Goal: Transaction & Acquisition: Purchase product/service

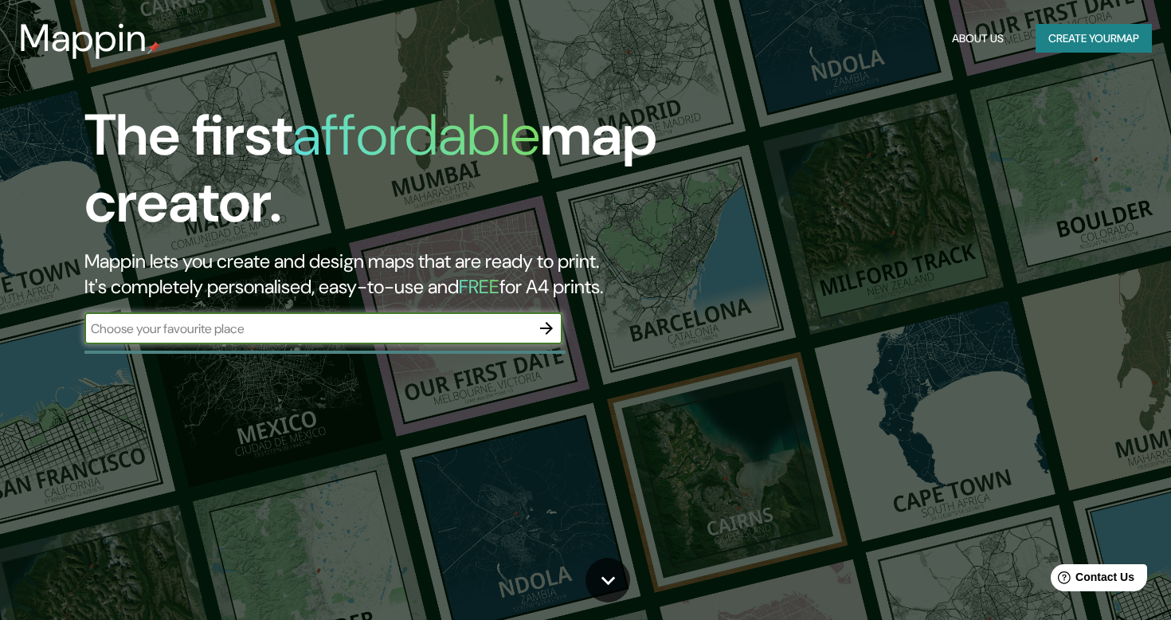
click at [468, 325] on input "text" at bounding box center [307, 329] width 446 height 18
click at [454, 324] on input "text" at bounding box center [307, 329] width 446 height 18
type input "c"
type input "l"
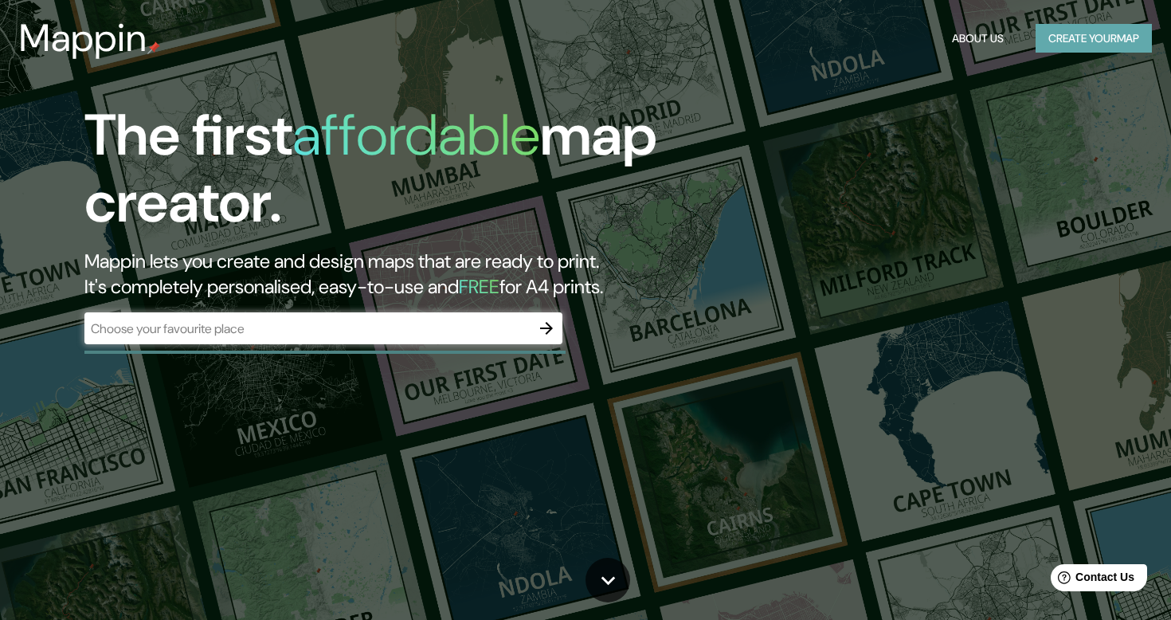
click at [1070, 39] on button "Create your map" at bounding box center [1094, 38] width 116 height 29
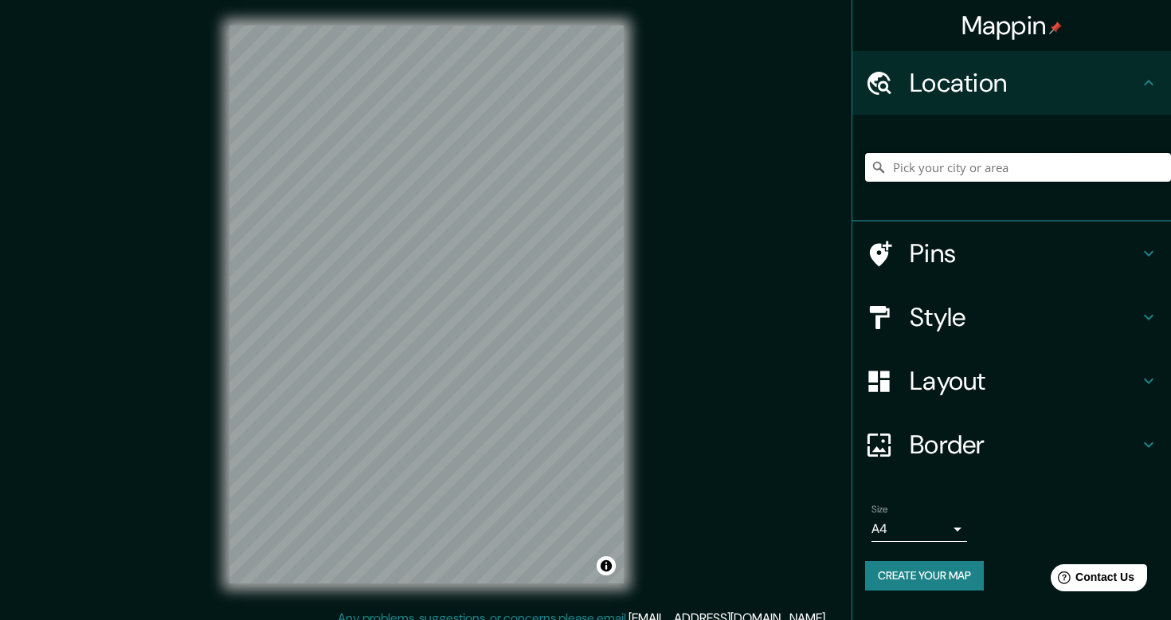
click at [955, 171] on input "Pick your city or area" at bounding box center [1018, 167] width 306 height 29
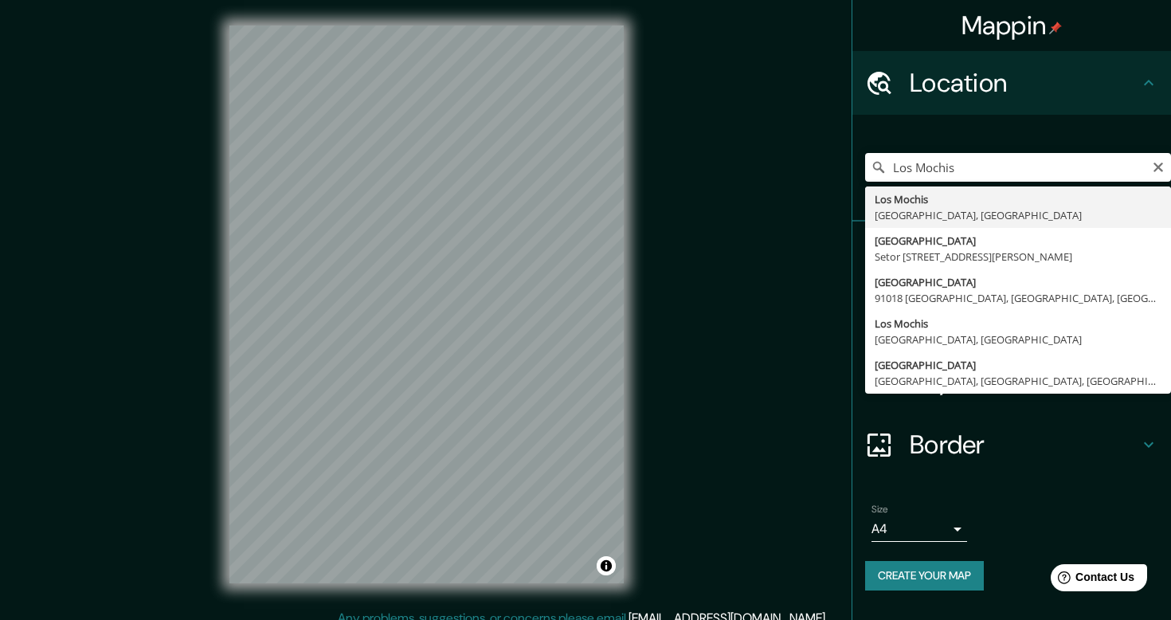
type input "[GEOGRAPHIC_DATA], [GEOGRAPHIC_DATA], [GEOGRAPHIC_DATA]"
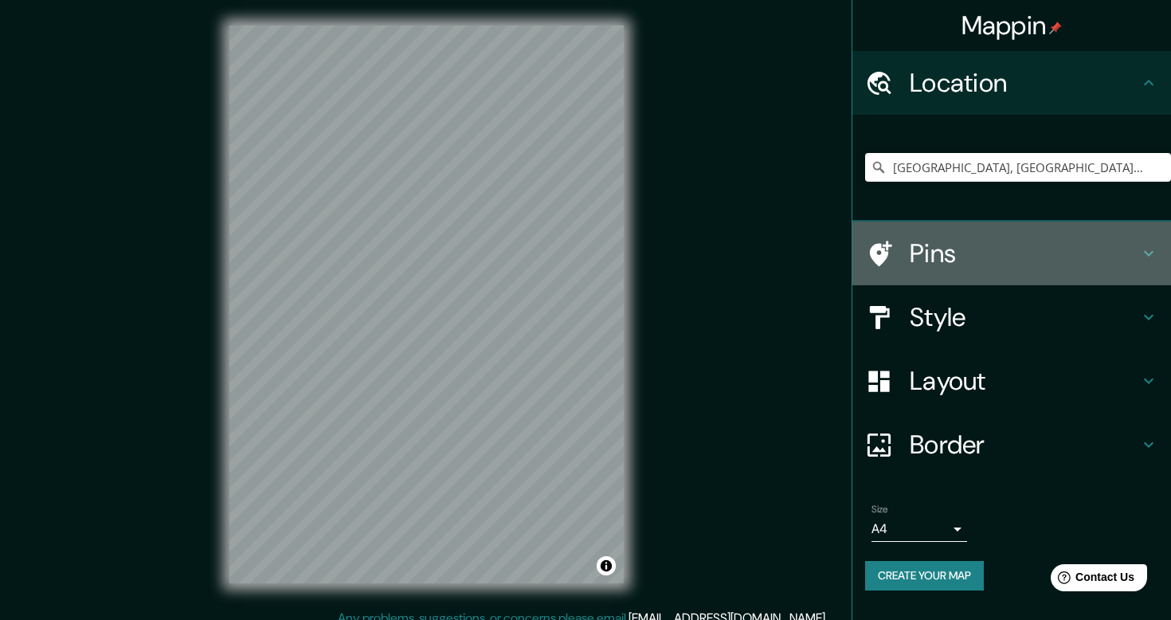
click at [959, 252] on h4 "Pins" at bounding box center [1024, 253] width 229 height 32
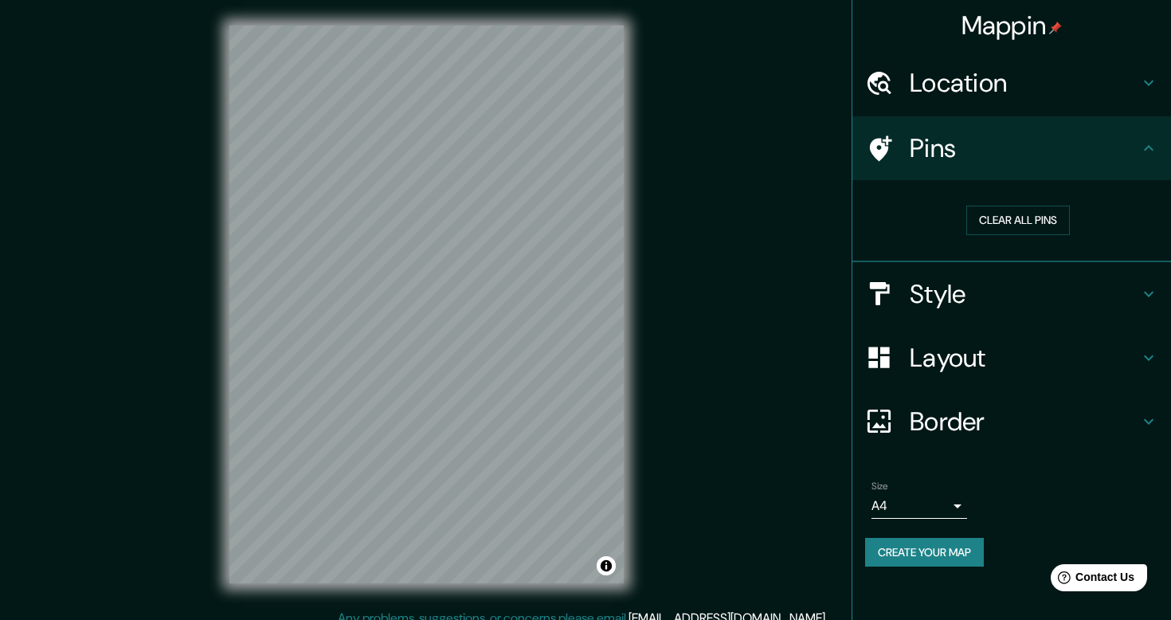
click at [959, 159] on h4 "Pins" at bounding box center [1024, 148] width 229 height 32
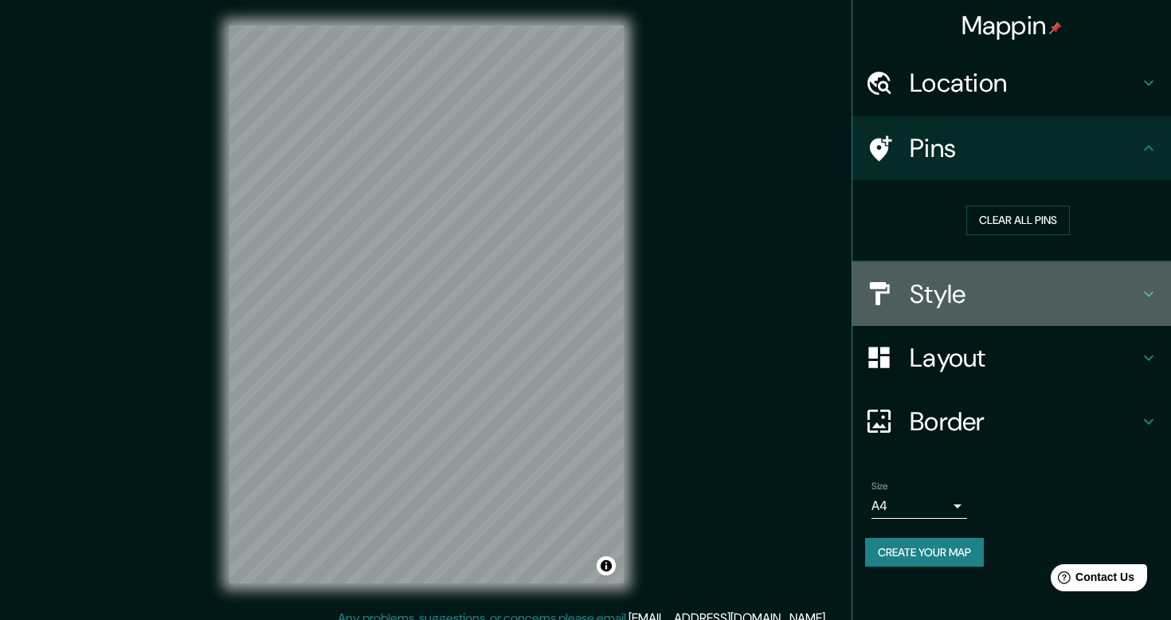
click at [940, 292] on h4 "Style" at bounding box center [1024, 294] width 229 height 32
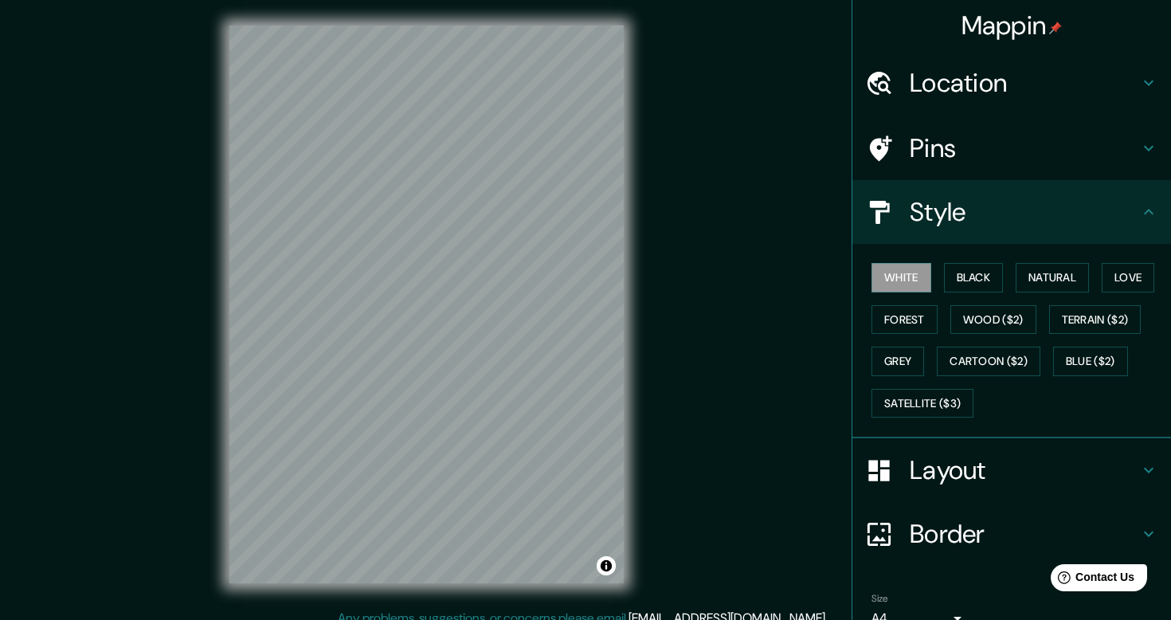
click at [924, 217] on h4 "Style" at bounding box center [1024, 212] width 229 height 32
click at [965, 208] on h4 "Style" at bounding box center [1024, 212] width 229 height 32
click at [947, 67] on h4 "Location" at bounding box center [1024, 83] width 229 height 32
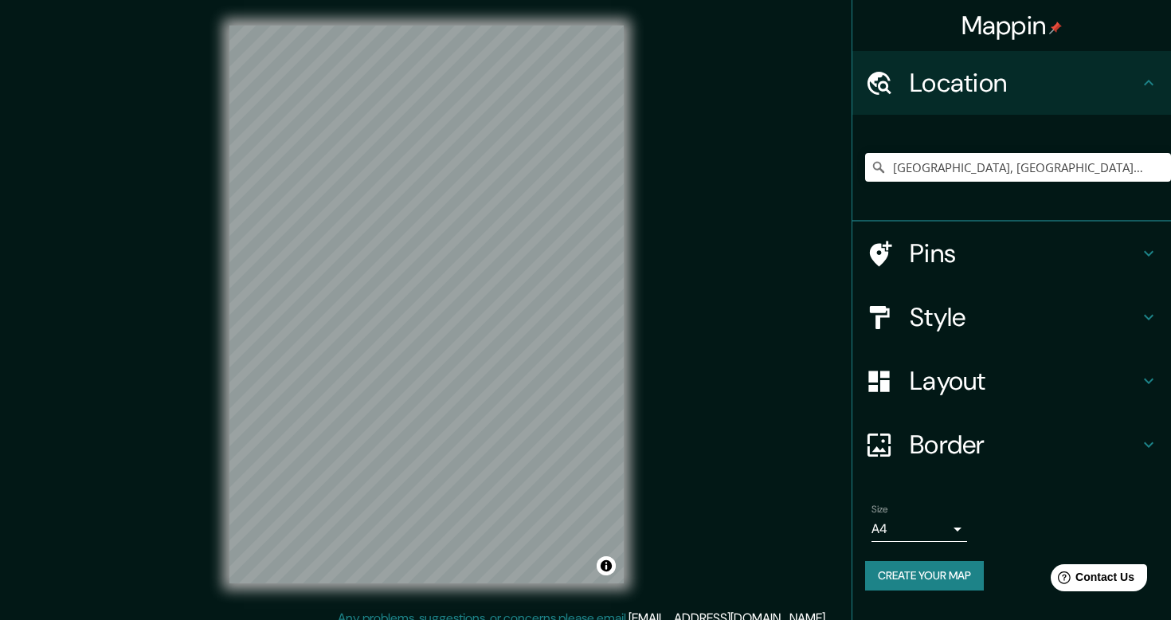
click at [957, 69] on h4 "Location" at bounding box center [1024, 83] width 229 height 32
click at [957, 371] on h4 "Layout" at bounding box center [1024, 381] width 229 height 32
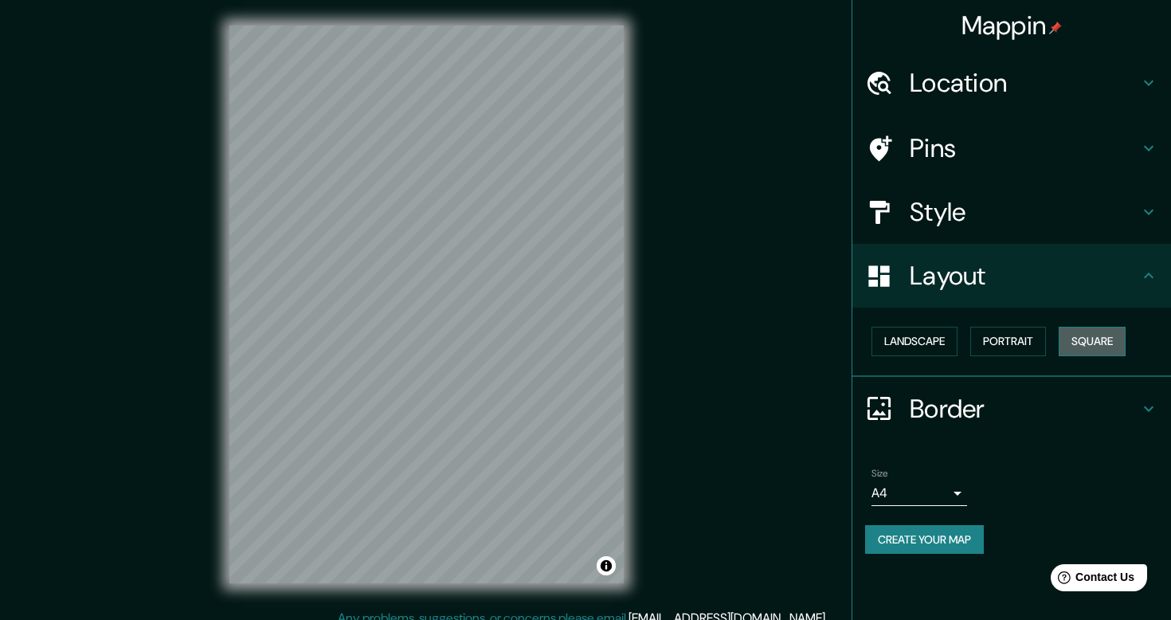
click at [1098, 335] on button "Square" at bounding box center [1092, 341] width 67 height 29
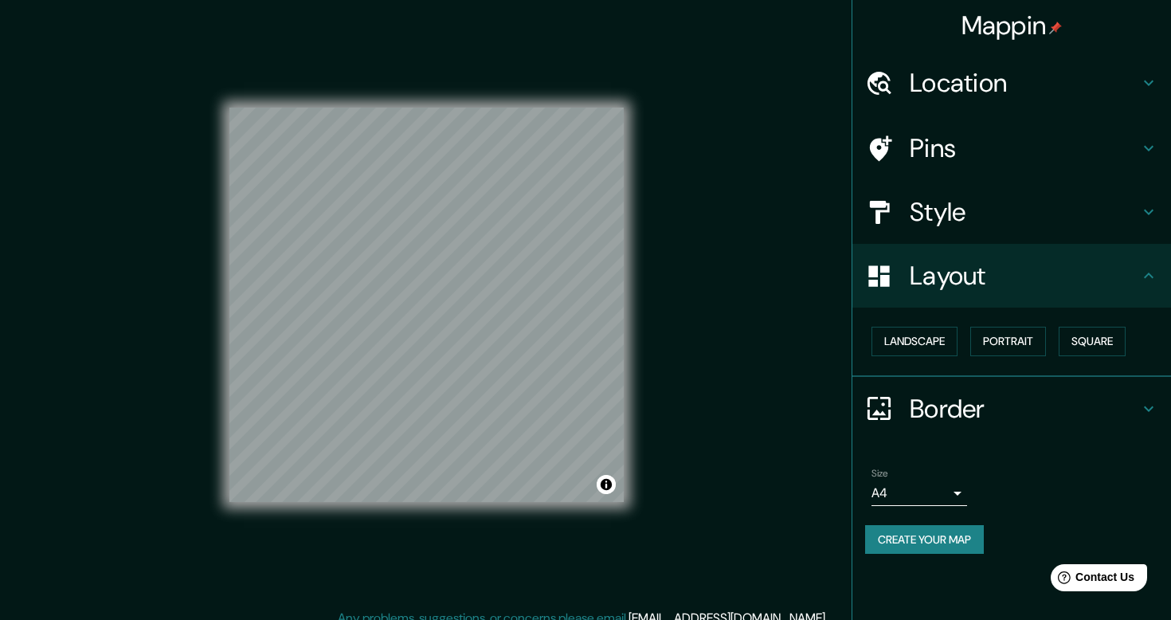
click at [931, 221] on h4 "Style" at bounding box center [1024, 212] width 229 height 32
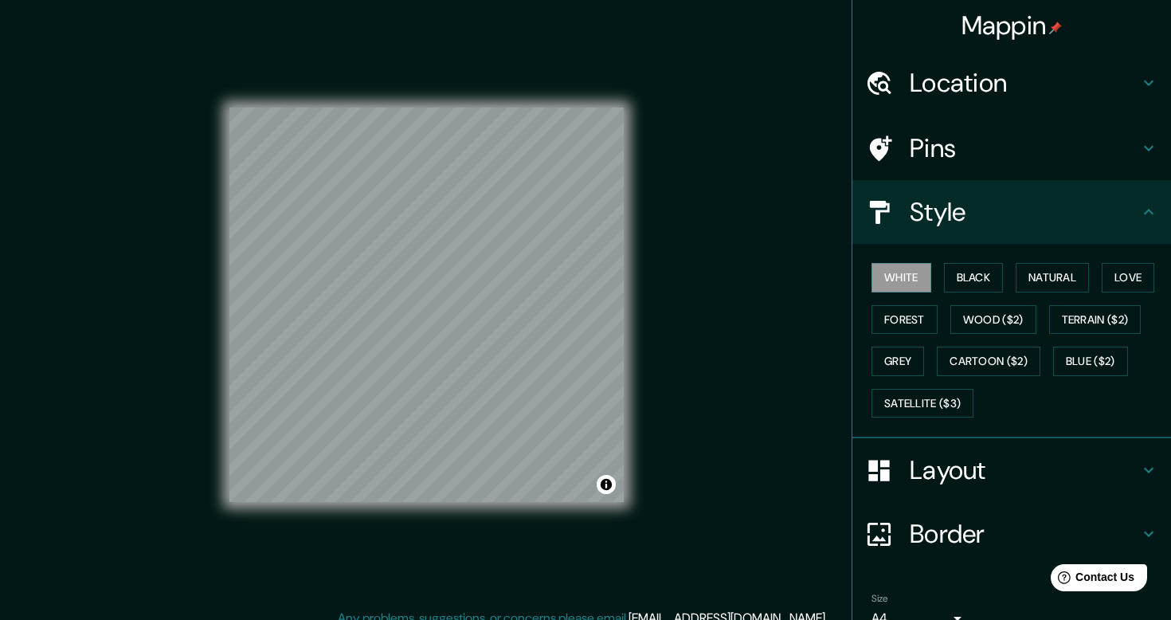
click at [984, 289] on div "White Black Natural Love Forest Wood ($2) Terrain ($2) Grey Cartoon ($2) Blue (…" at bounding box center [1018, 340] width 306 height 167
click at [980, 278] on button "Black" at bounding box center [974, 277] width 60 height 29
click at [1072, 273] on button "Natural" at bounding box center [1052, 277] width 73 height 29
click at [1128, 269] on button "Love" at bounding box center [1128, 277] width 53 height 29
click at [891, 320] on button "Forest" at bounding box center [905, 319] width 66 height 29
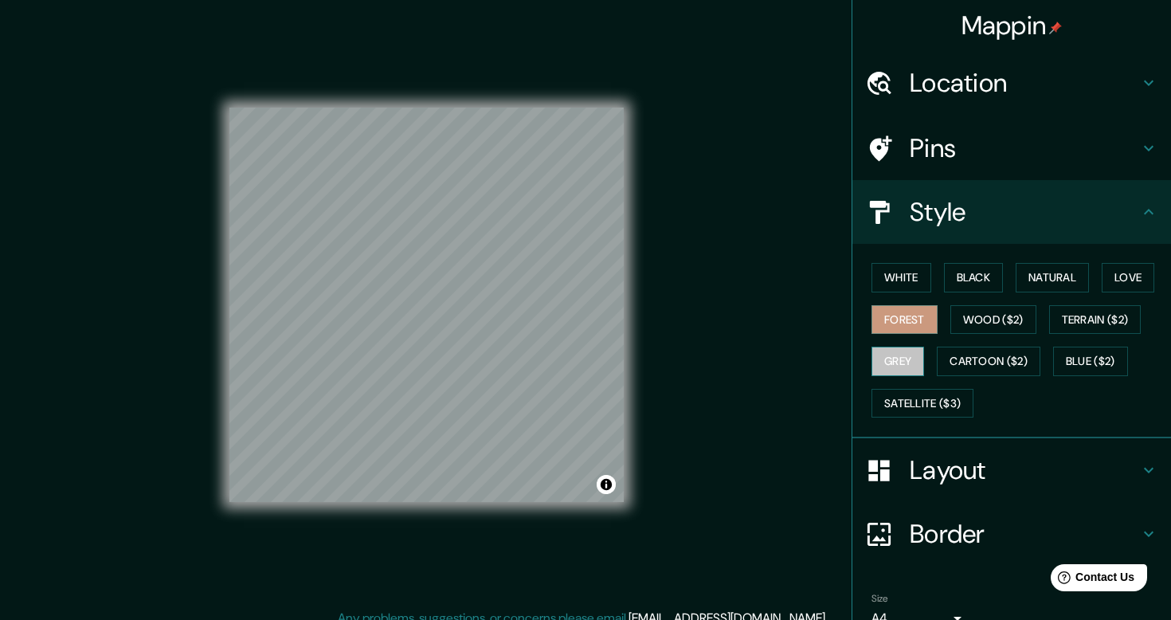
click at [899, 355] on button "Grey" at bounding box center [898, 361] width 53 height 29
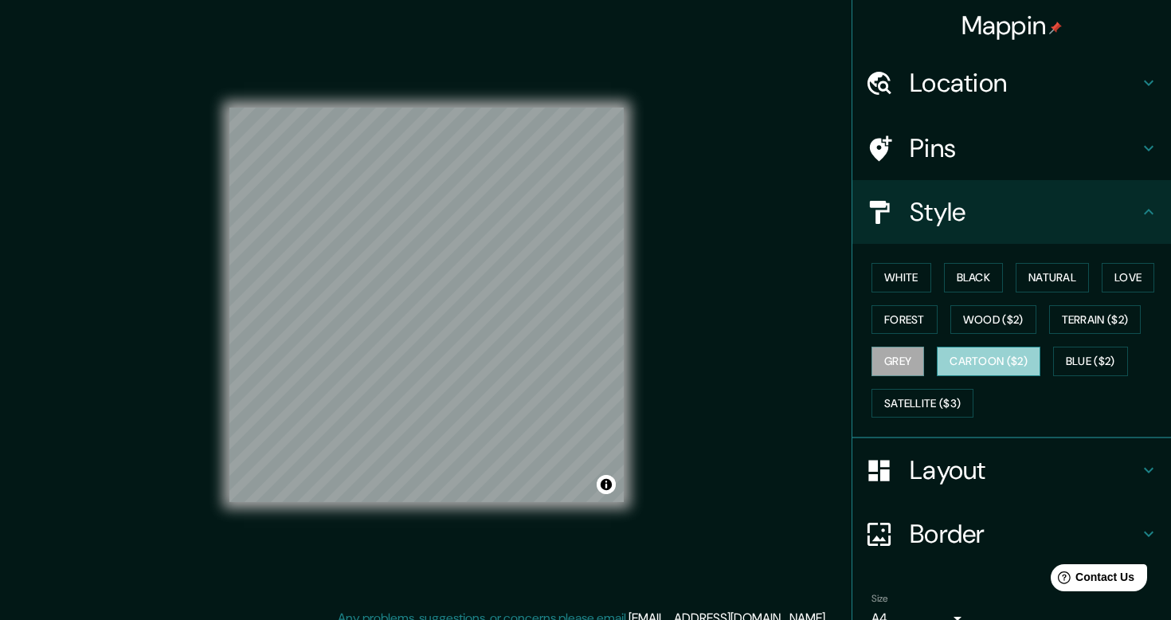
click at [983, 355] on button "Cartoon ($2)" at bounding box center [989, 361] width 104 height 29
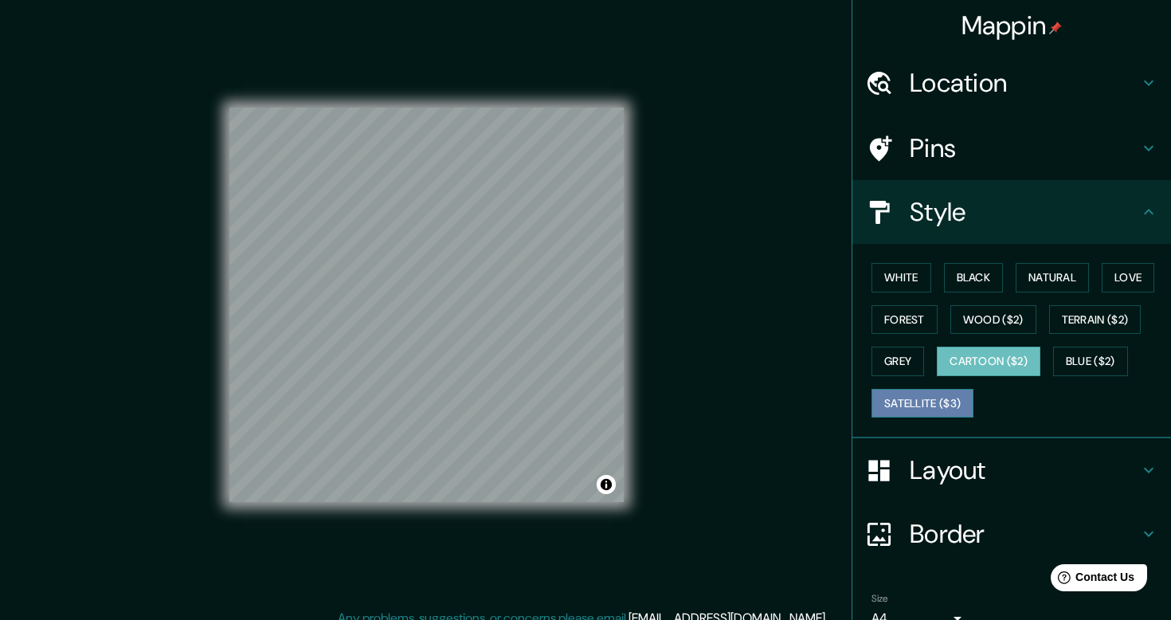
click at [939, 394] on button "Satellite ($3)" at bounding box center [923, 403] width 102 height 29
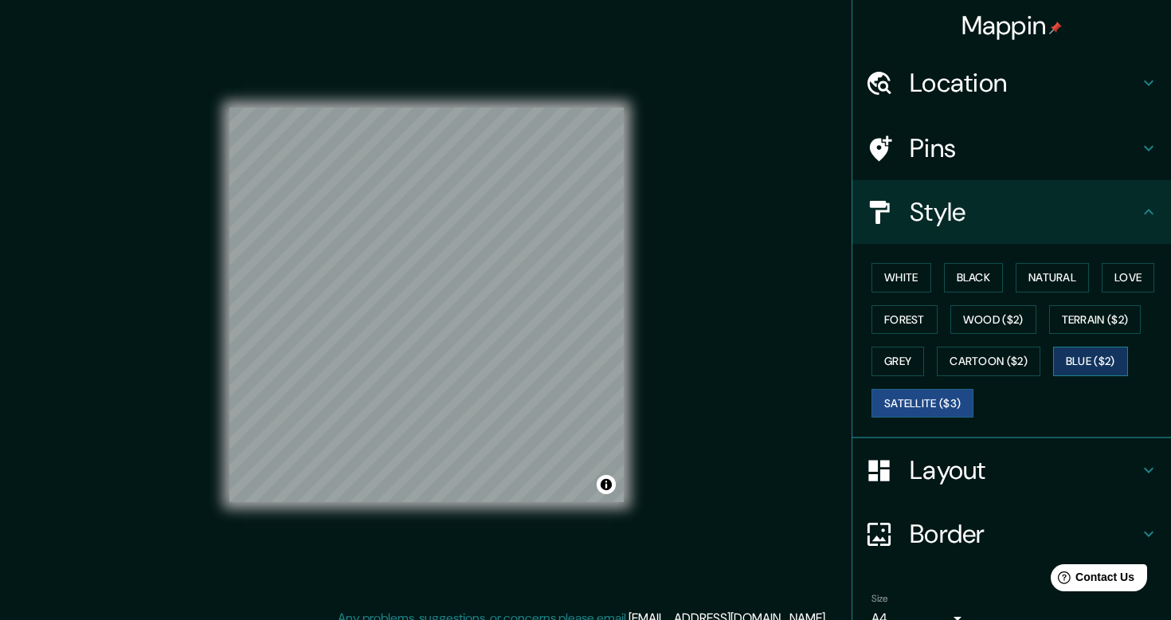
click at [1093, 361] on button "Blue ($2)" at bounding box center [1090, 361] width 75 height 29
click at [1021, 360] on button "Cartoon ($2)" at bounding box center [989, 361] width 104 height 29
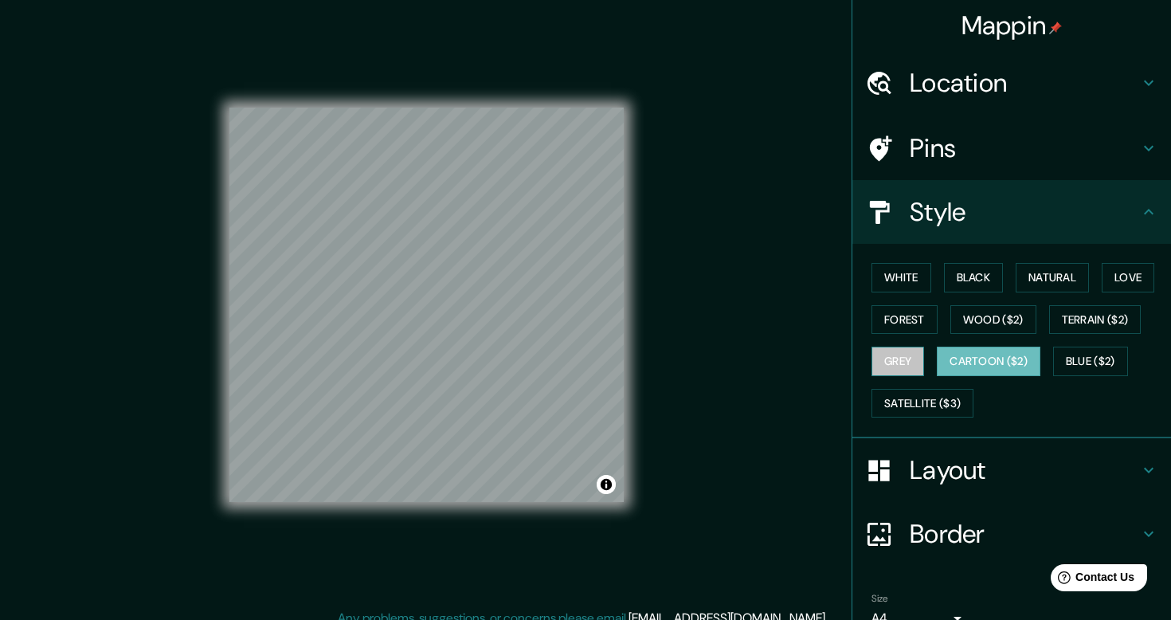
click at [892, 362] on button "Grey" at bounding box center [898, 361] width 53 height 29
click at [918, 328] on button "Forest" at bounding box center [905, 319] width 66 height 29
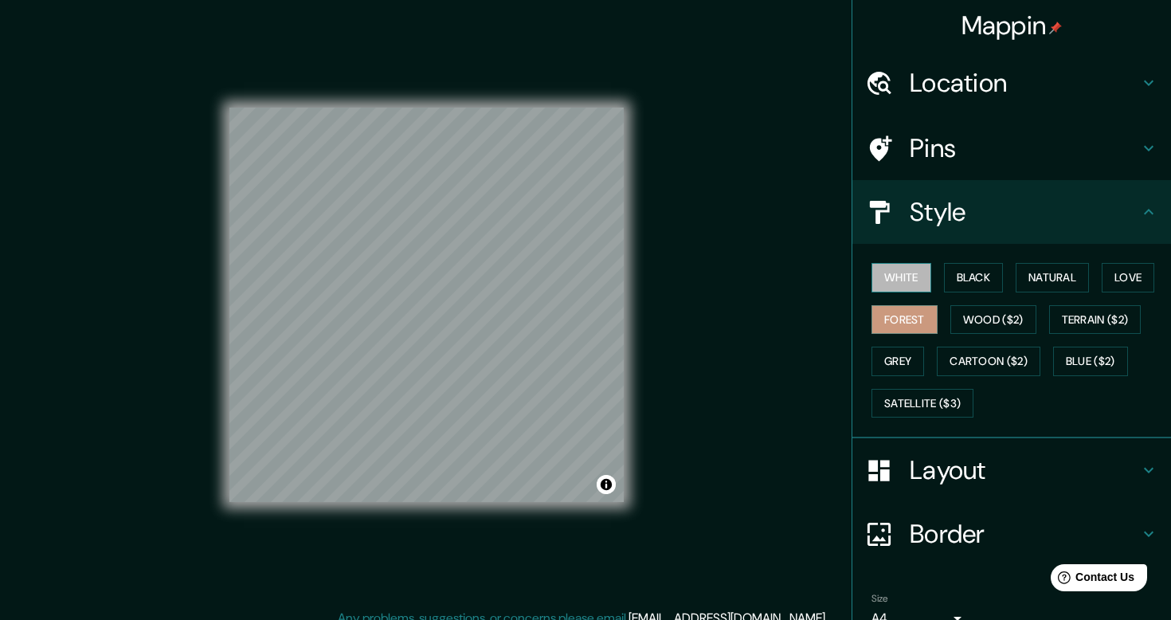
click at [900, 283] on button "White" at bounding box center [902, 277] width 60 height 29
click at [1070, 280] on button "Natural" at bounding box center [1052, 277] width 73 height 29
click at [908, 274] on button "White" at bounding box center [902, 277] width 60 height 29
click at [1068, 277] on button "Natural" at bounding box center [1052, 277] width 73 height 29
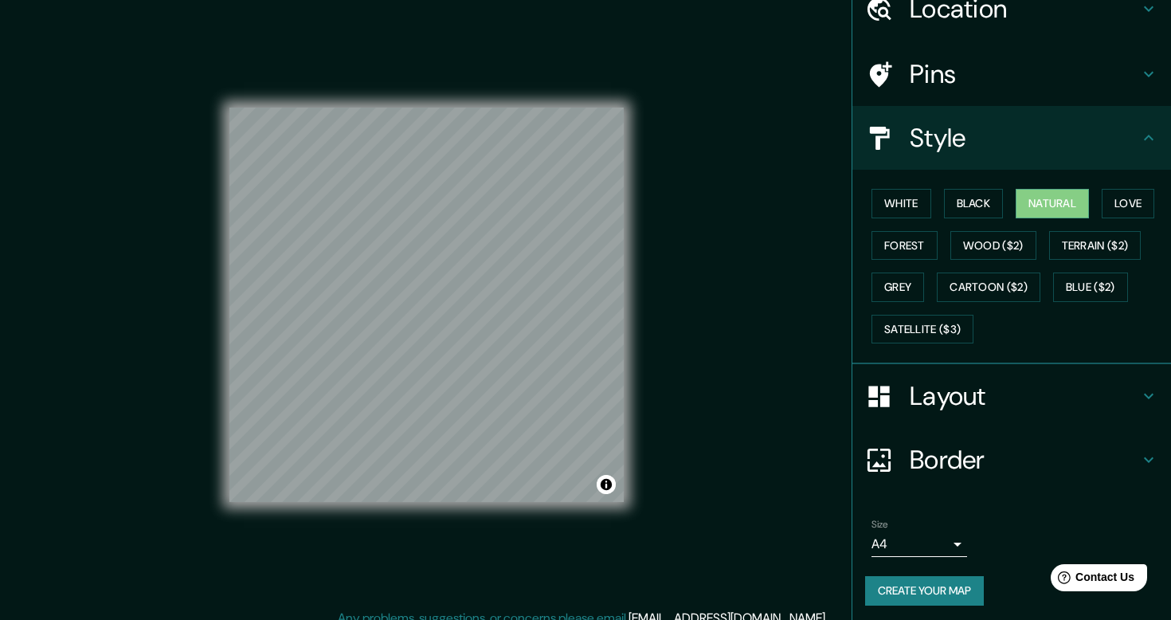
scroll to position [73, 0]
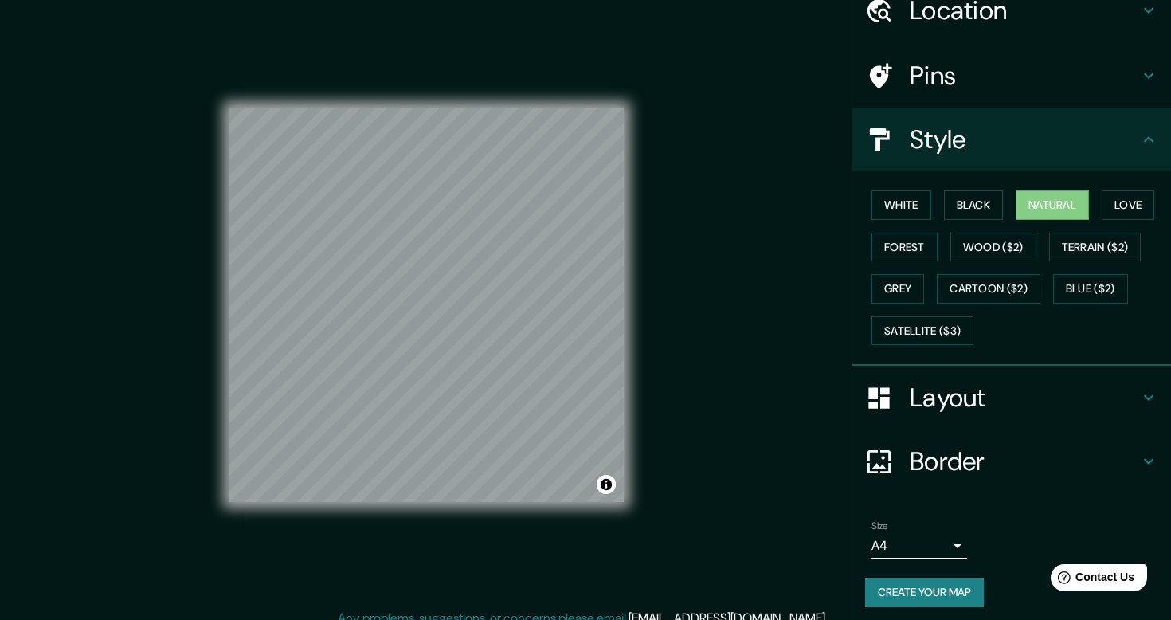
click at [946, 588] on button "Create your map" at bounding box center [924, 592] width 119 height 29
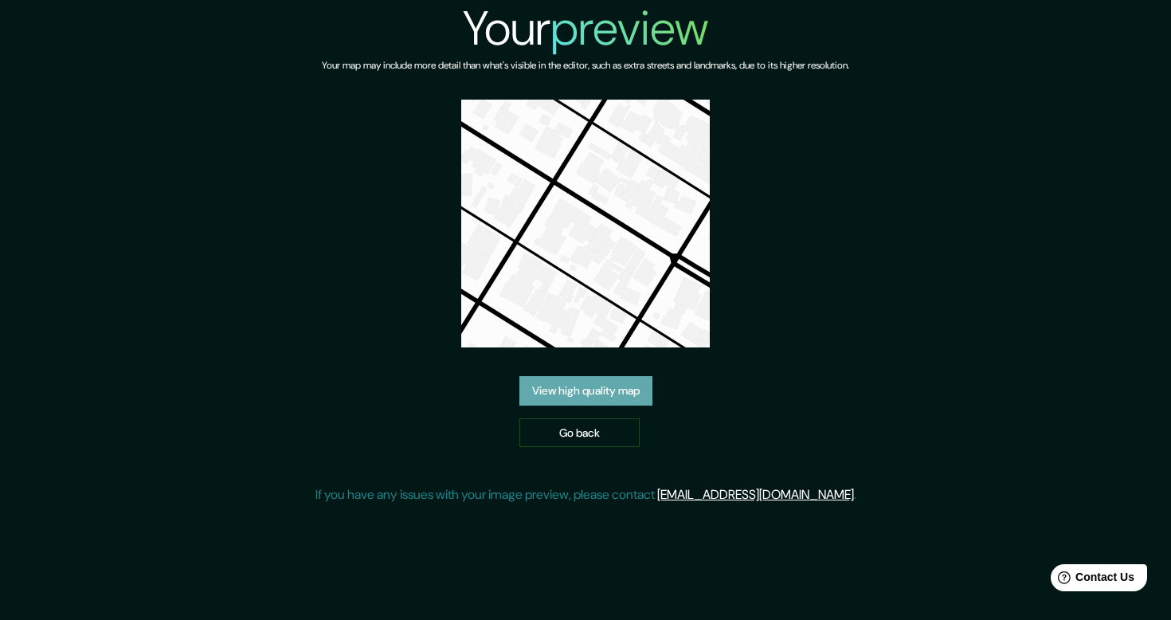
click at [590, 400] on link "View high quality map" at bounding box center [586, 390] width 133 height 29
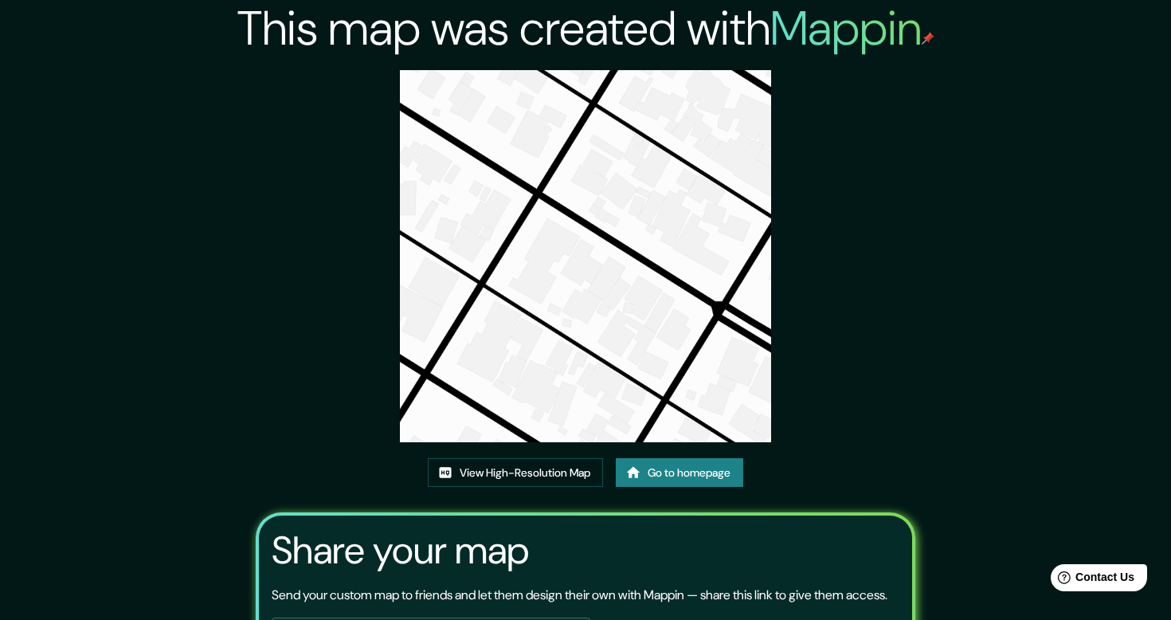
click at [322, 1] on h2 "This map was created with Mappin" at bounding box center [585, 28] width 697 height 57
